Goal: Task Accomplishment & Management: Use online tool/utility

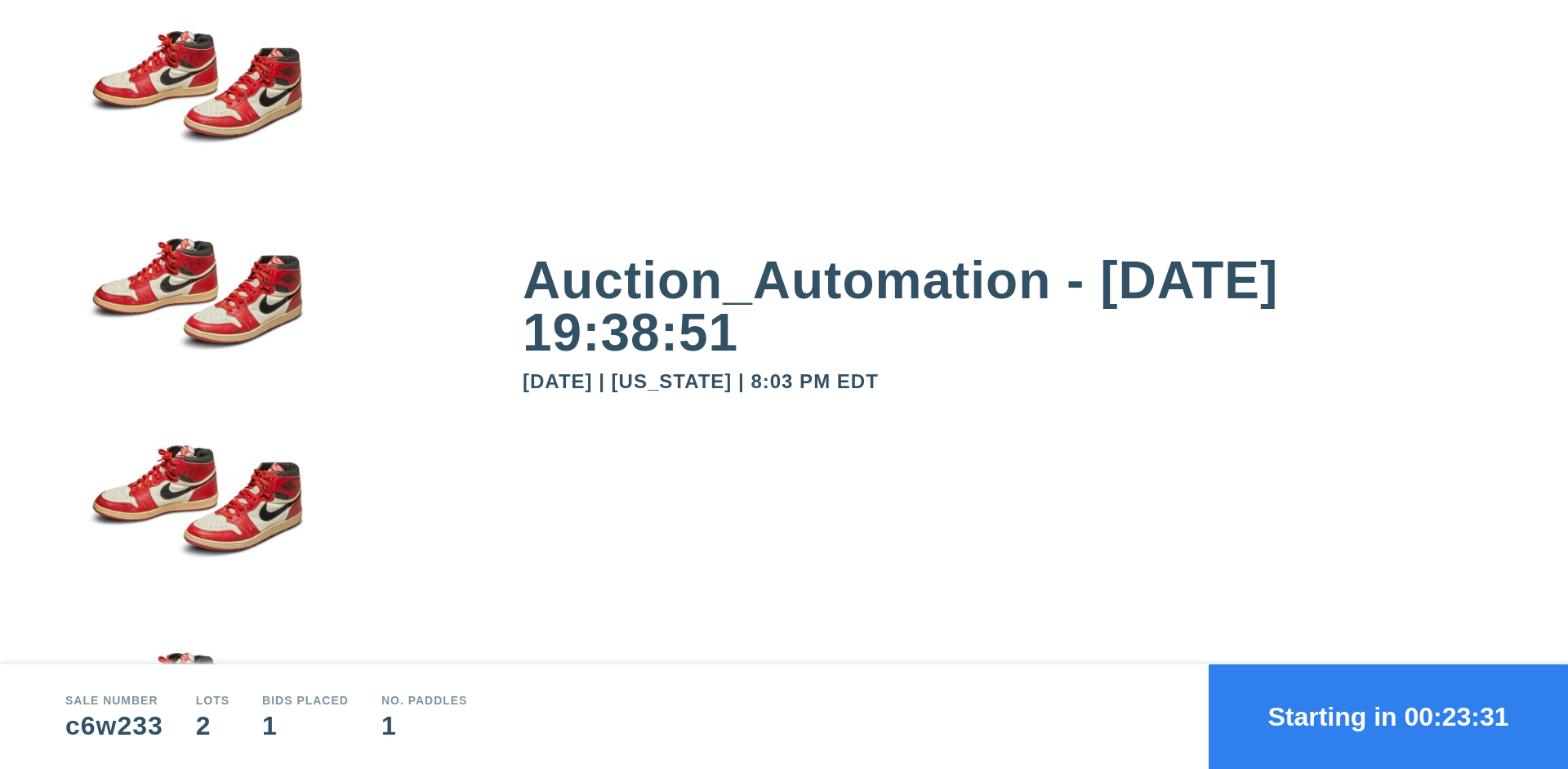
click at [1388, 716] on button "Starting in 00:23:31" at bounding box center [1388, 716] width 359 height 105
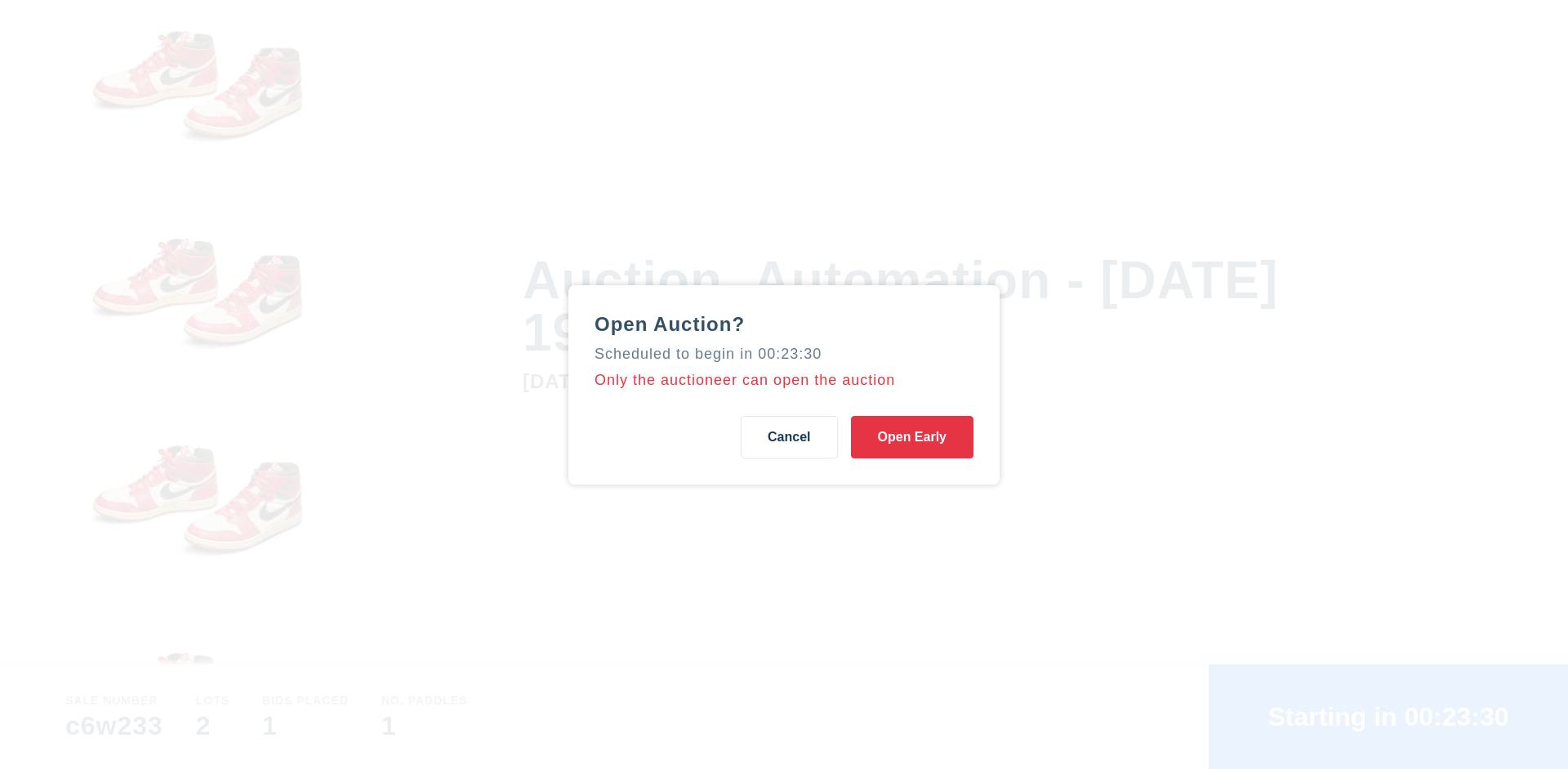
click at [912, 436] on button "Open Early" at bounding box center [912, 437] width 123 height 43
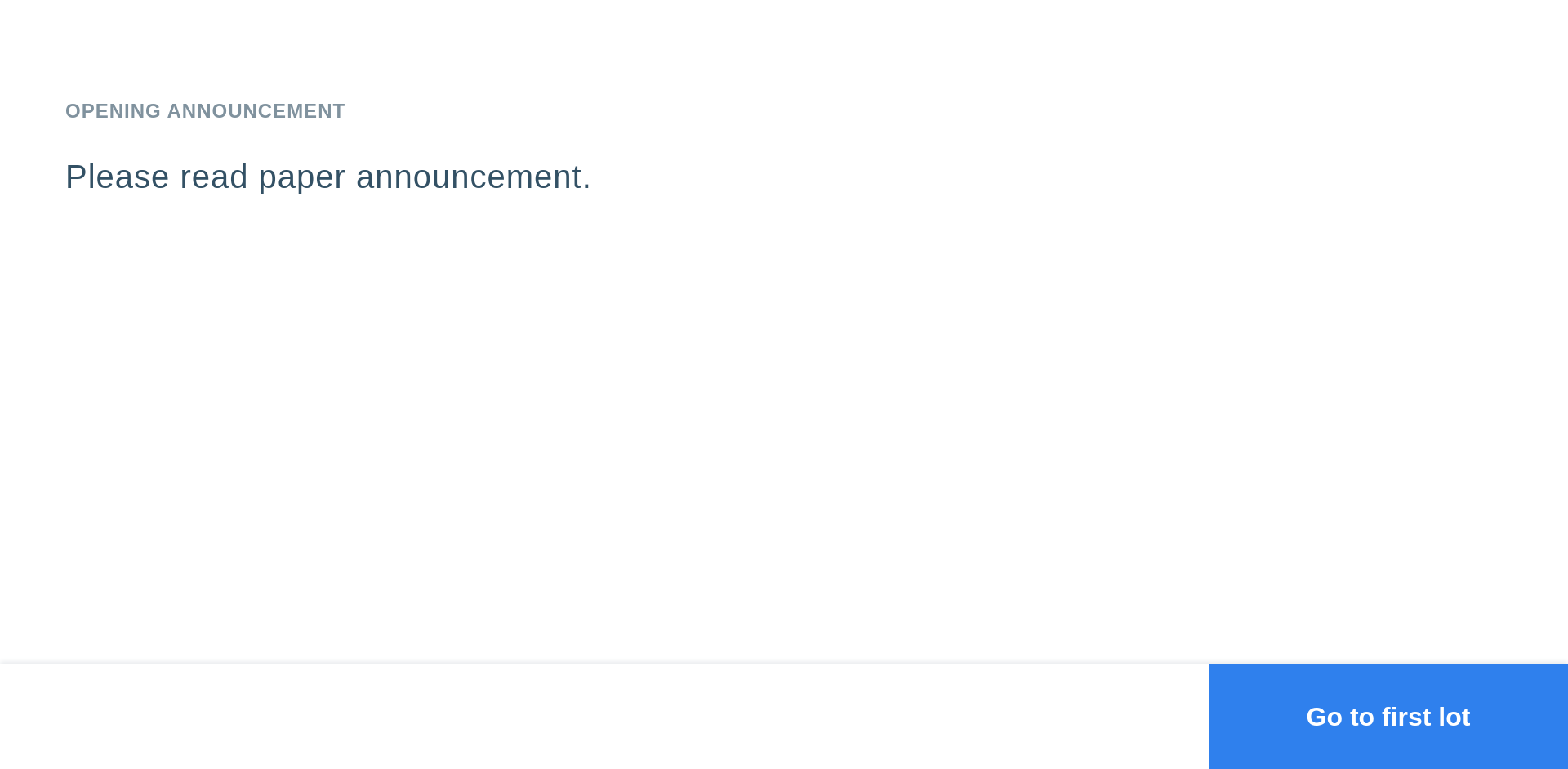
click at [1388, 716] on button "Go to first lot" at bounding box center [1388, 716] width 359 height 105
